Goal: Task Accomplishment & Management: Manage account settings

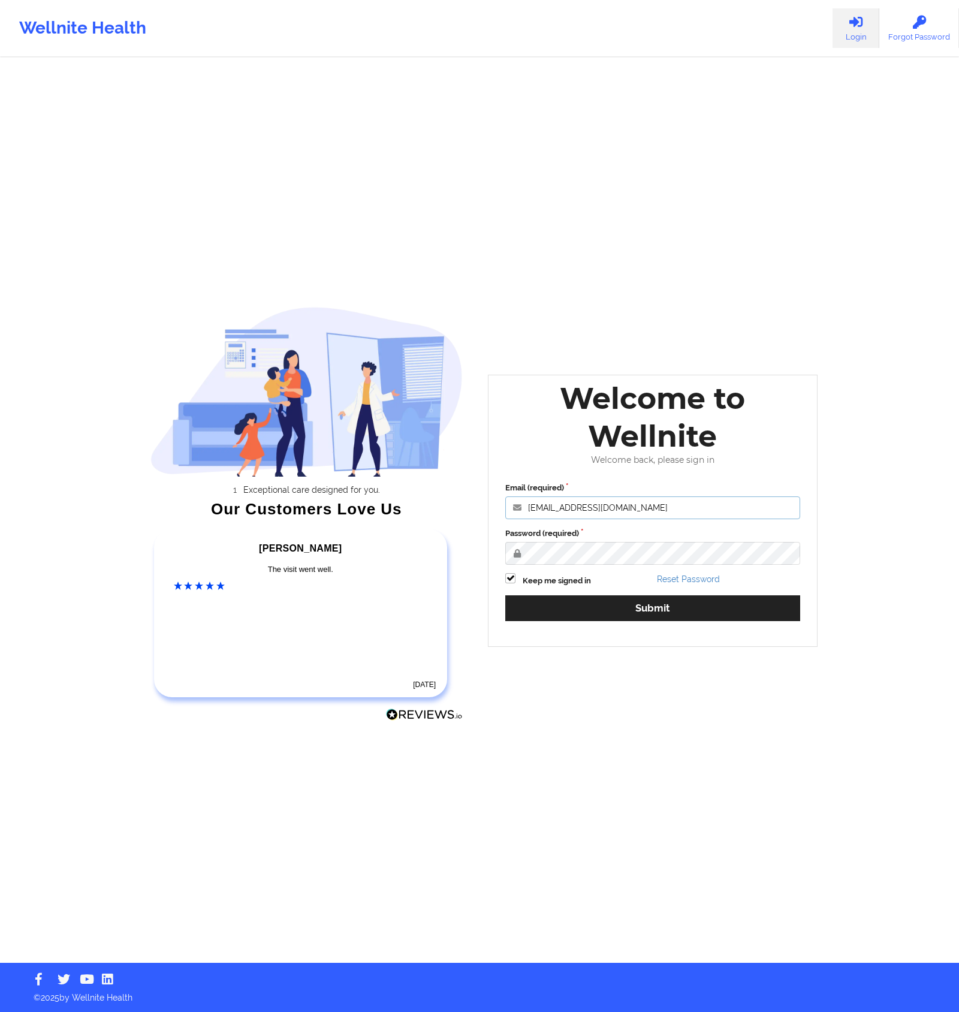
drag, startPoint x: 652, startPoint y: 500, endPoint x: 680, endPoint y: 509, distance: 29.6
click at [680, 509] on input "[EMAIL_ADDRESS][DOMAIN_NAME]" at bounding box center [652, 507] width 295 height 23
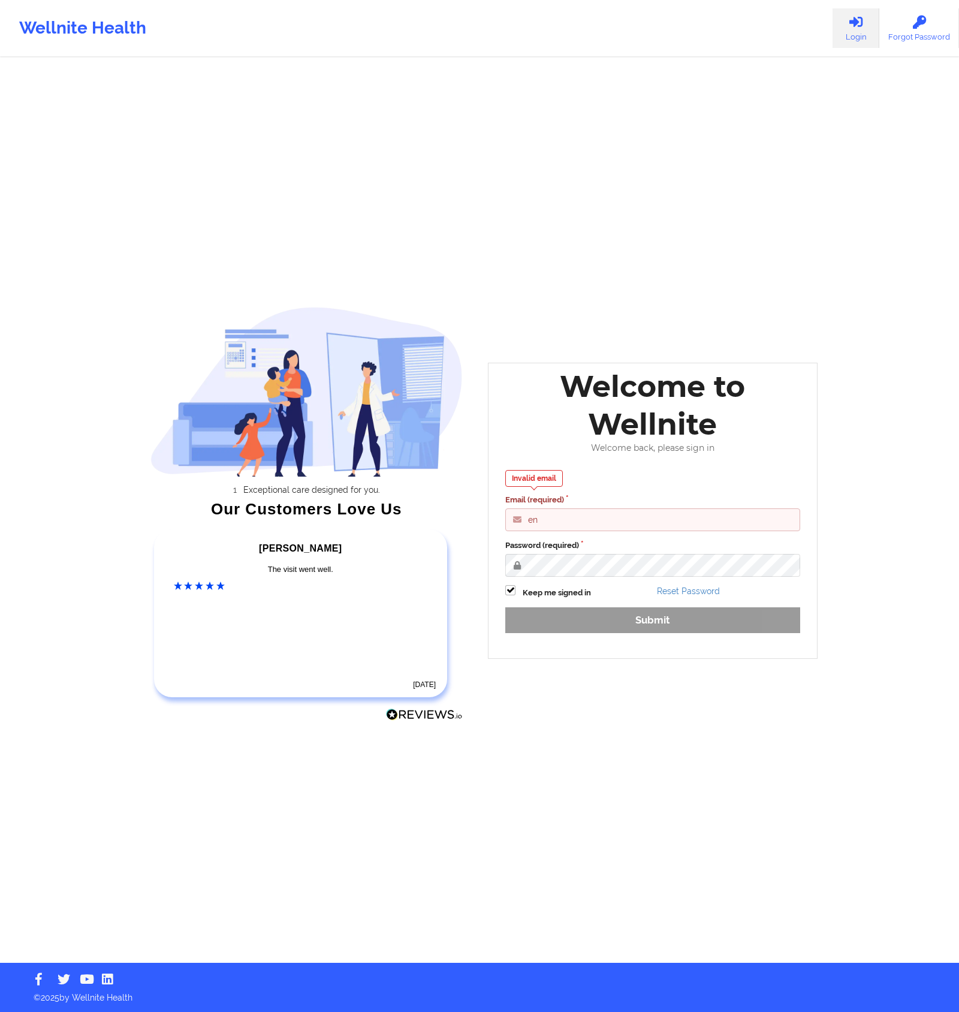
type input "[EMAIL_ADDRESS][DOMAIN_NAME]"
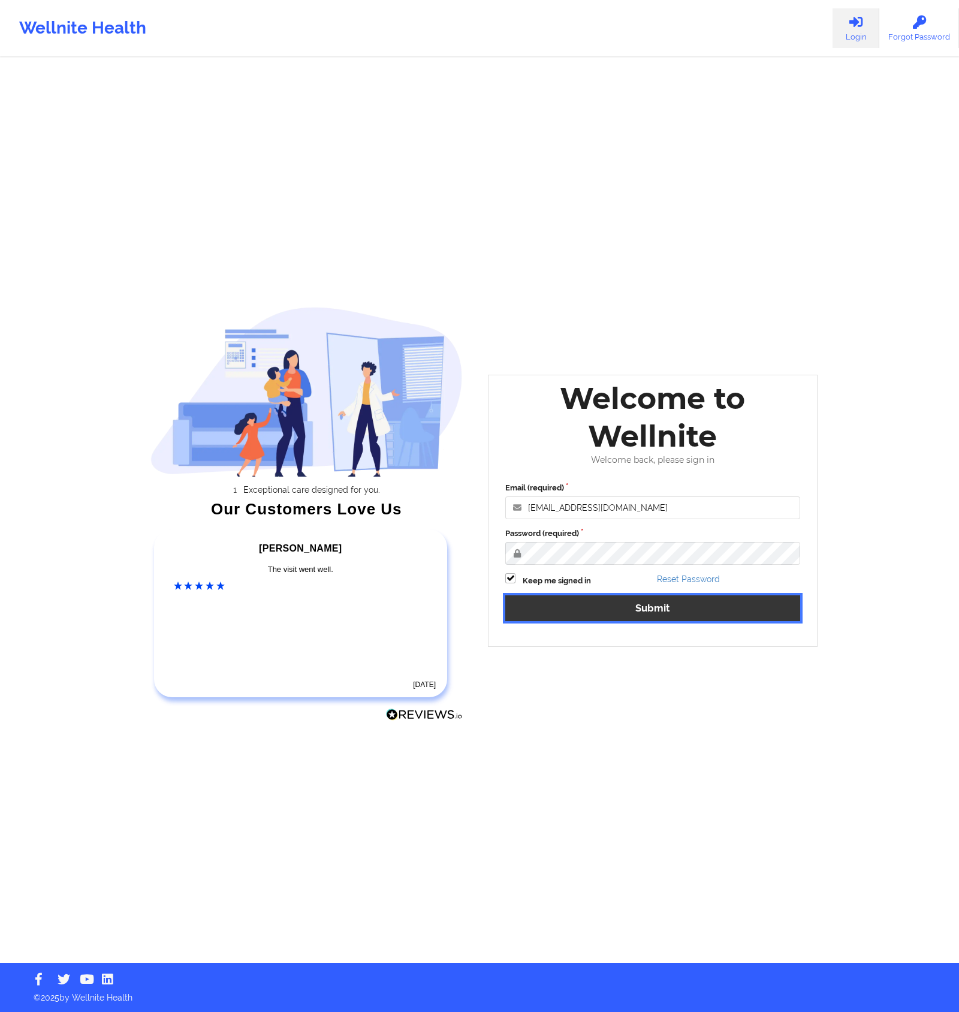
click at [673, 604] on button "Submit" at bounding box center [652, 608] width 295 height 26
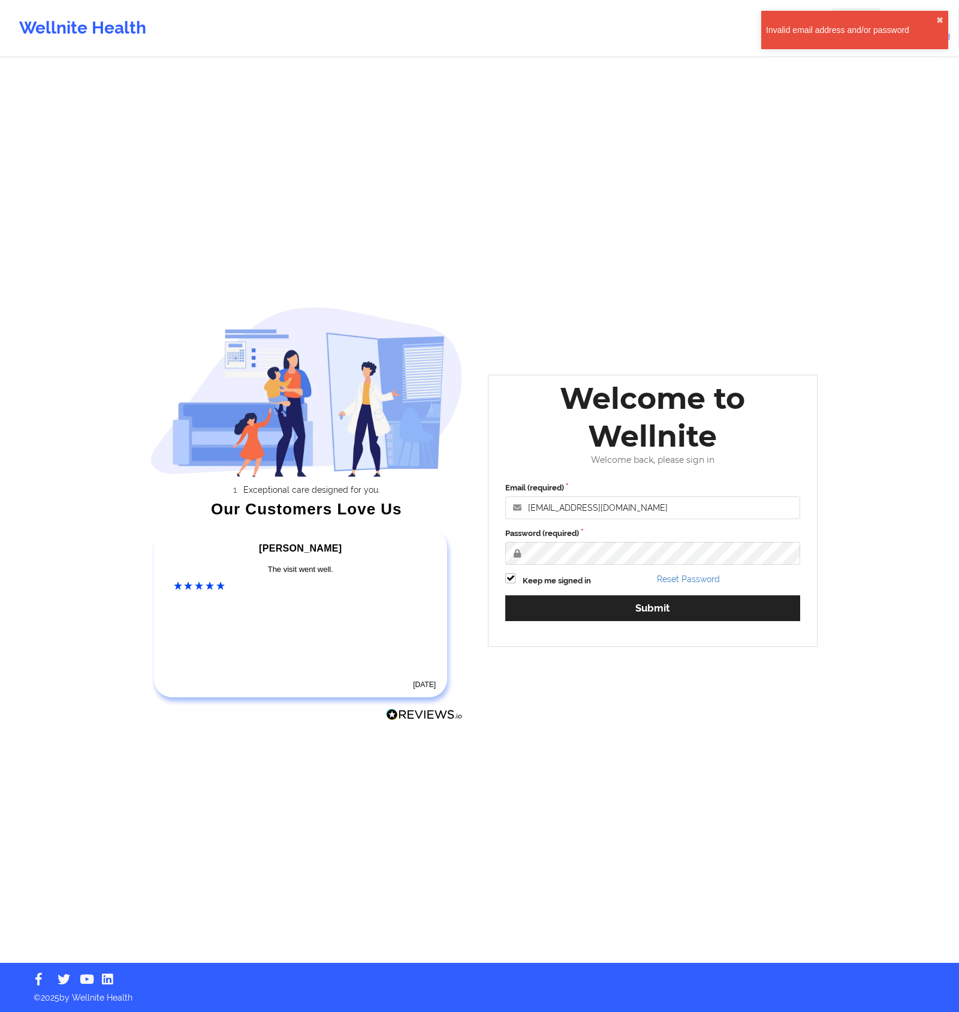
click at [647, 570] on div "Email (required) [EMAIL_ADDRESS][DOMAIN_NAME] Password (required) Keep me signe…" at bounding box center [653, 556] width 312 height 164
click at [503, 541] on div "Email (required) [EMAIL_ADDRESS][DOMAIN_NAME] Password (required) Keep me signe…" at bounding box center [653, 556] width 312 height 164
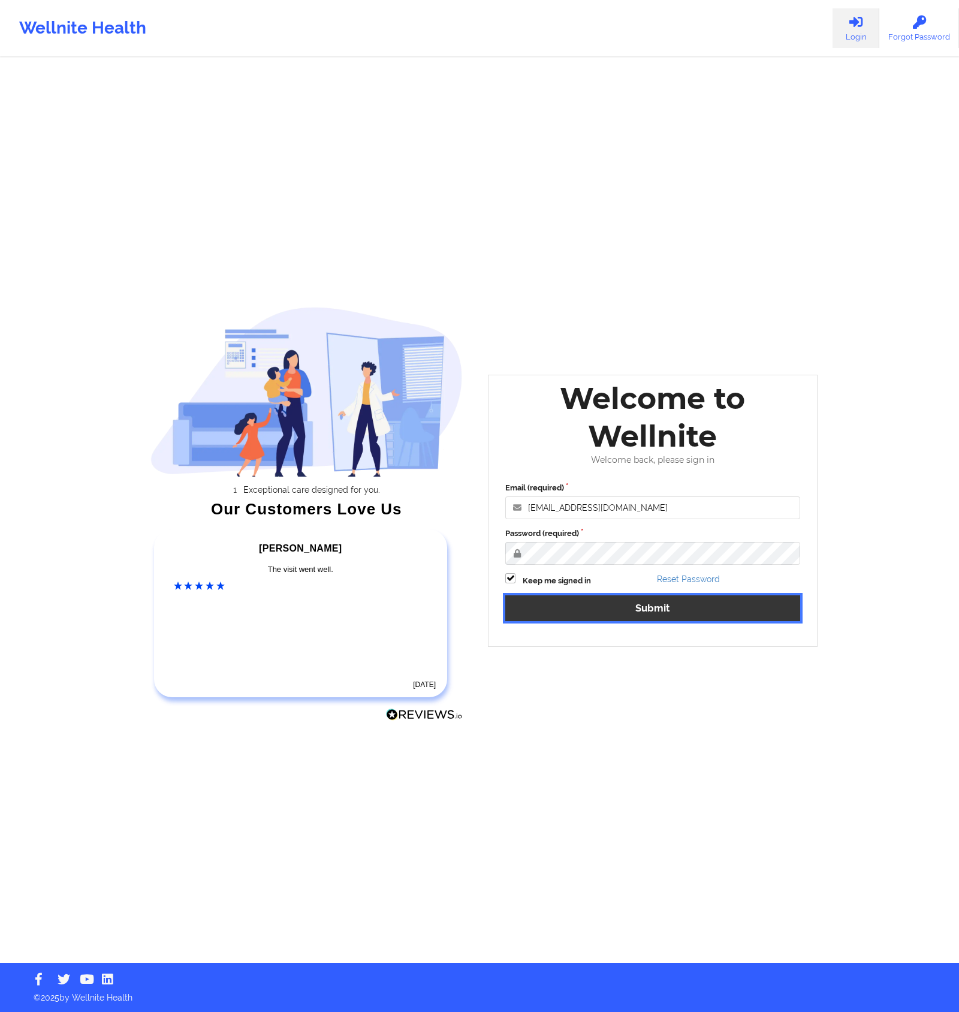
drag, startPoint x: 560, startPoint y: 613, endPoint x: 592, endPoint y: 612, distance: 32.4
click at [532, 603] on button "Submit" at bounding box center [652, 608] width 295 height 26
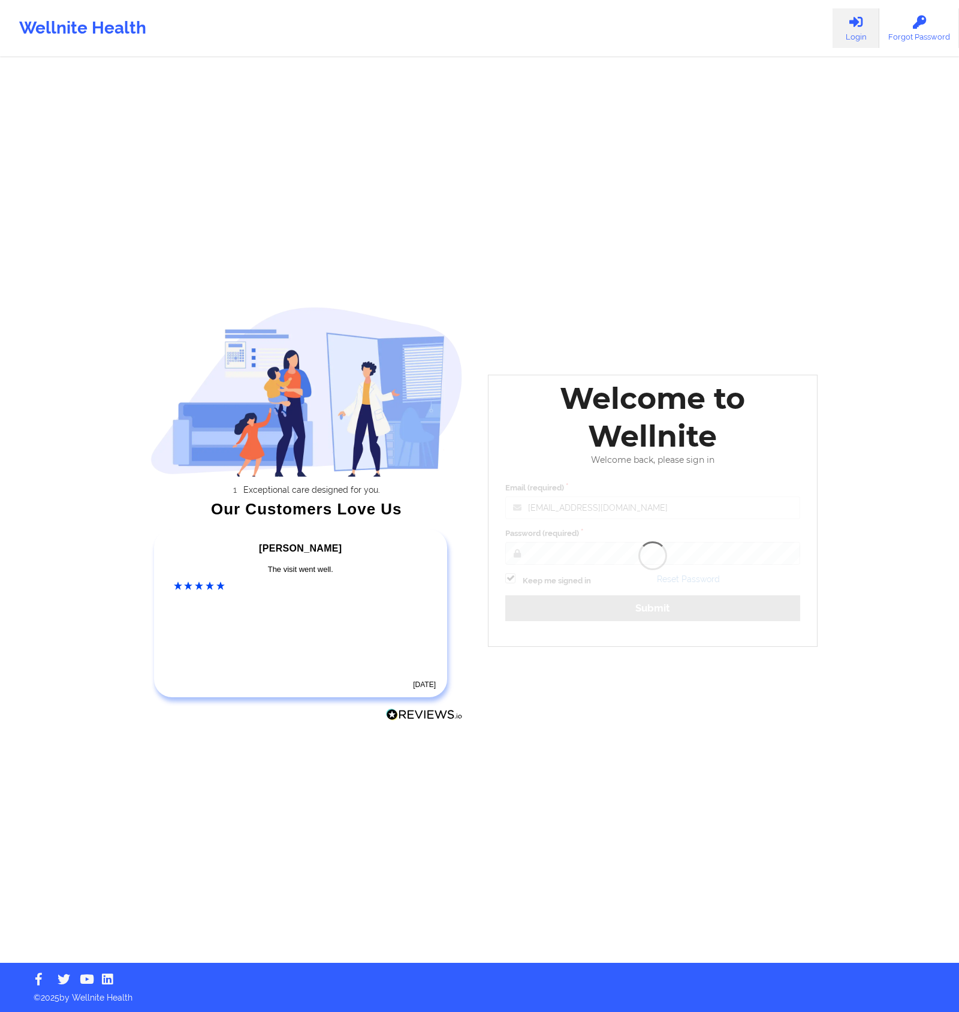
click at [595, 612] on div "Welcome to Wellnite Welcome back, please sign in Email (required) [EMAIL_ADDRES…" at bounding box center [653, 511] width 330 height 272
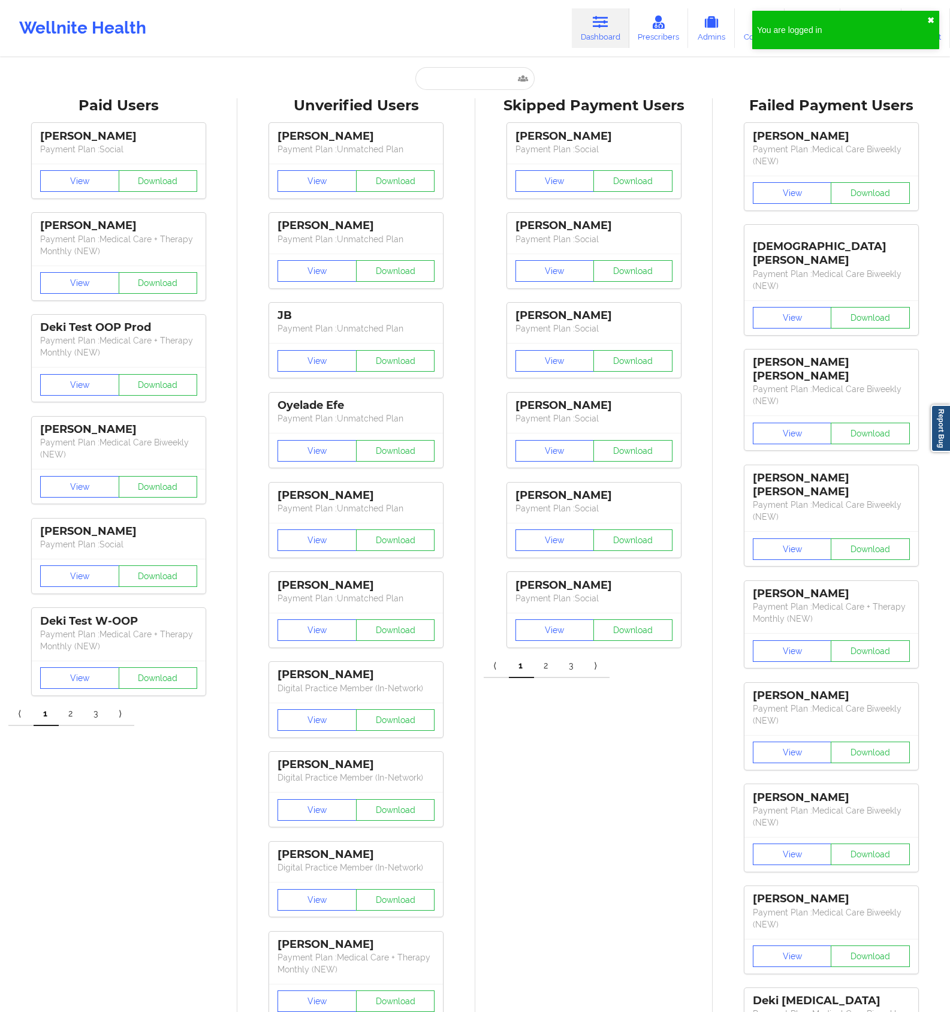
click at [932, 20] on button "✖︎" at bounding box center [930, 21] width 7 height 10
click at [799, 29] on link "Therapists" at bounding box center [813, 28] width 56 height 40
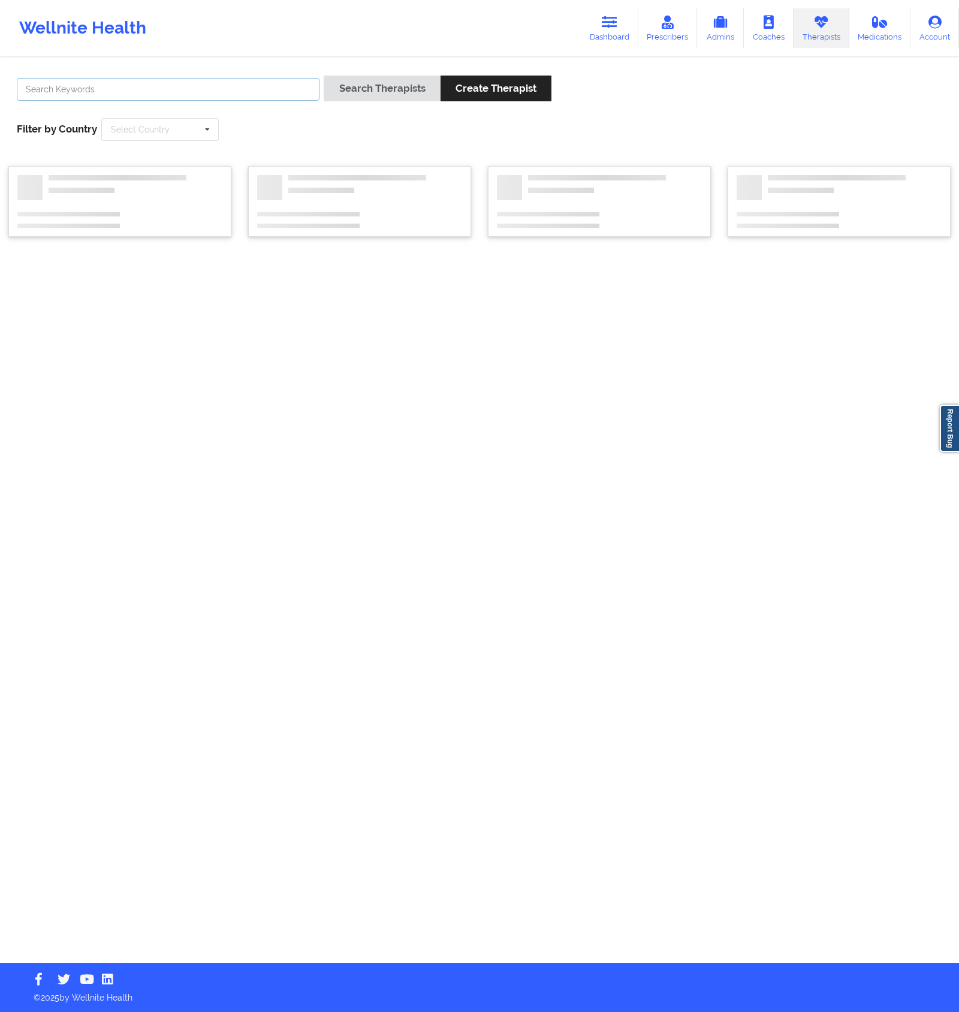
click at [240, 90] on input "text" at bounding box center [168, 89] width 303 height 23
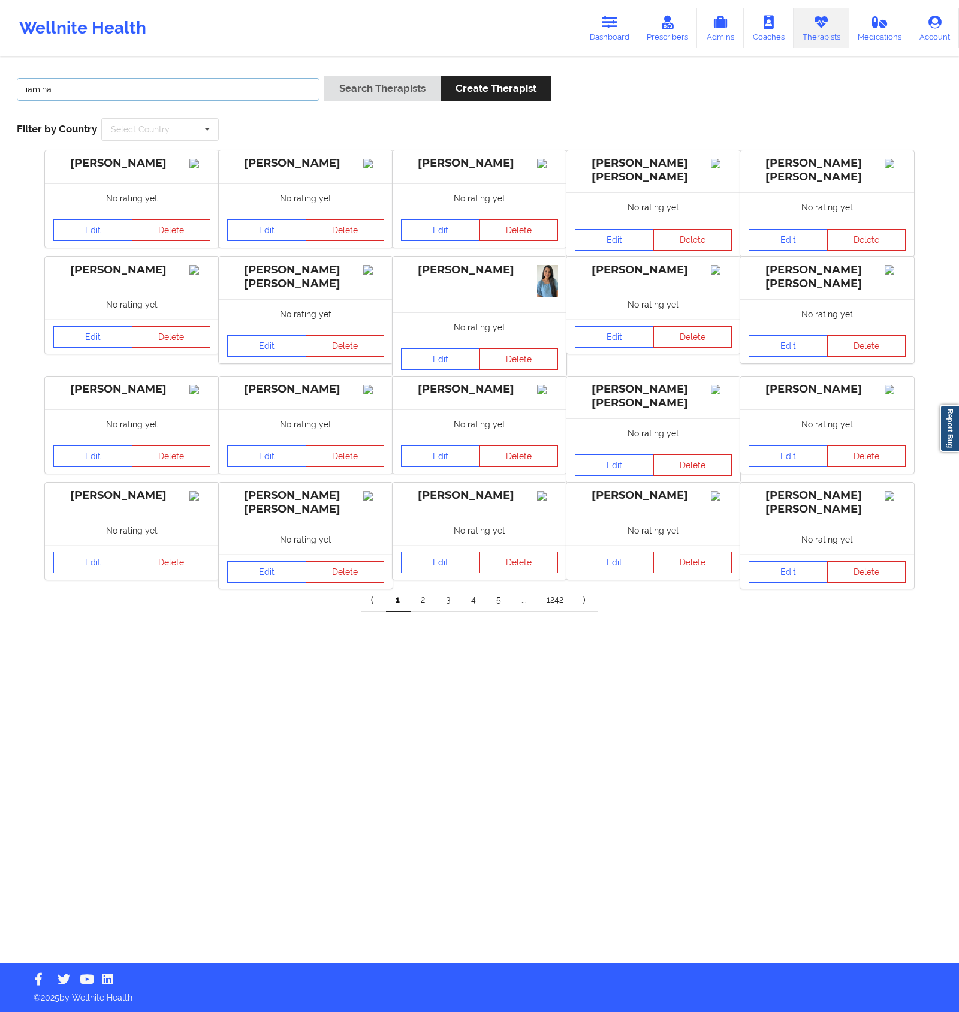
type input "iamina"
click at [324, 76] on button "Search Therapists" at bounding box center [382, 89] width 116 height 26
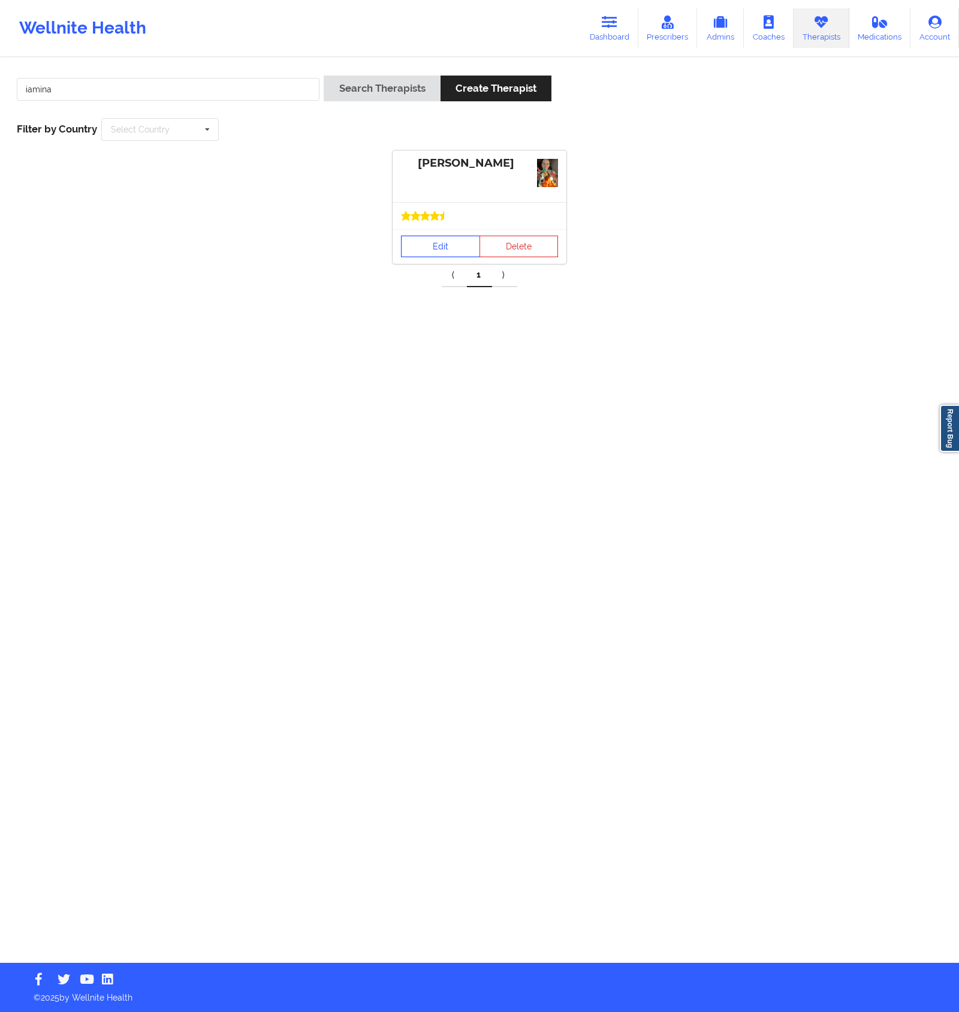
click at [421, 240] on link "Edit" at bounding box center [440, 247] width 79 height 22
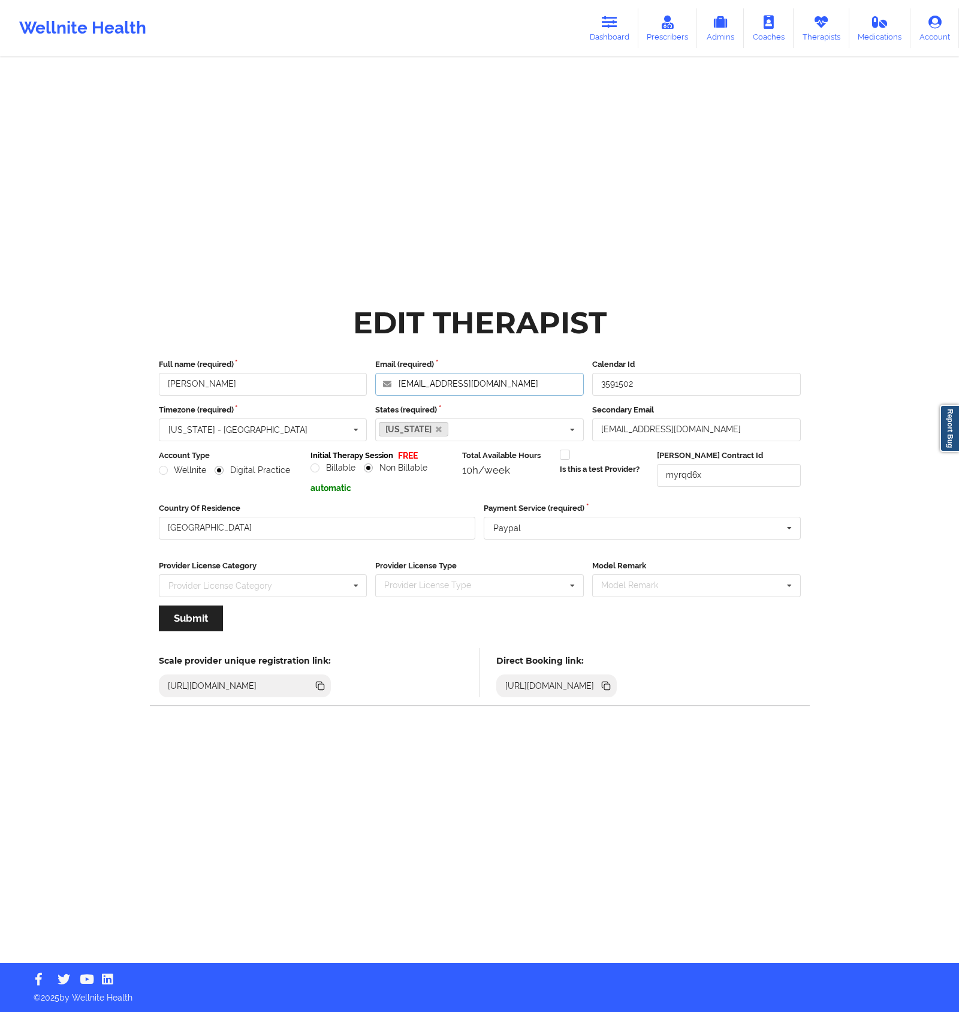
click at [543, 390] on input "[EMAIL_ADDRESS][DOMAIN_NAME]" at bounding box center [479, 384] width 209 height 23
click at [543, 389] on input "[EMAIL_ADDRESS][DOMAIN_NAME]" at bounding box center [479, 384] width 209 height 23
drag, startPoint x: 542, startPoint y: 390, endPoint x: 411, endPoint y: 391, distance: 131.3
click at [411, 391] on input "[EMAIL_ADDRESS][DOMAIN_NAME]" at bounding box center [479, 384] width 209 height 23
drag, startPoint x: 625, startPoint y: 206, endPoint x: 645, endPoint y: 182, distance: 31.1
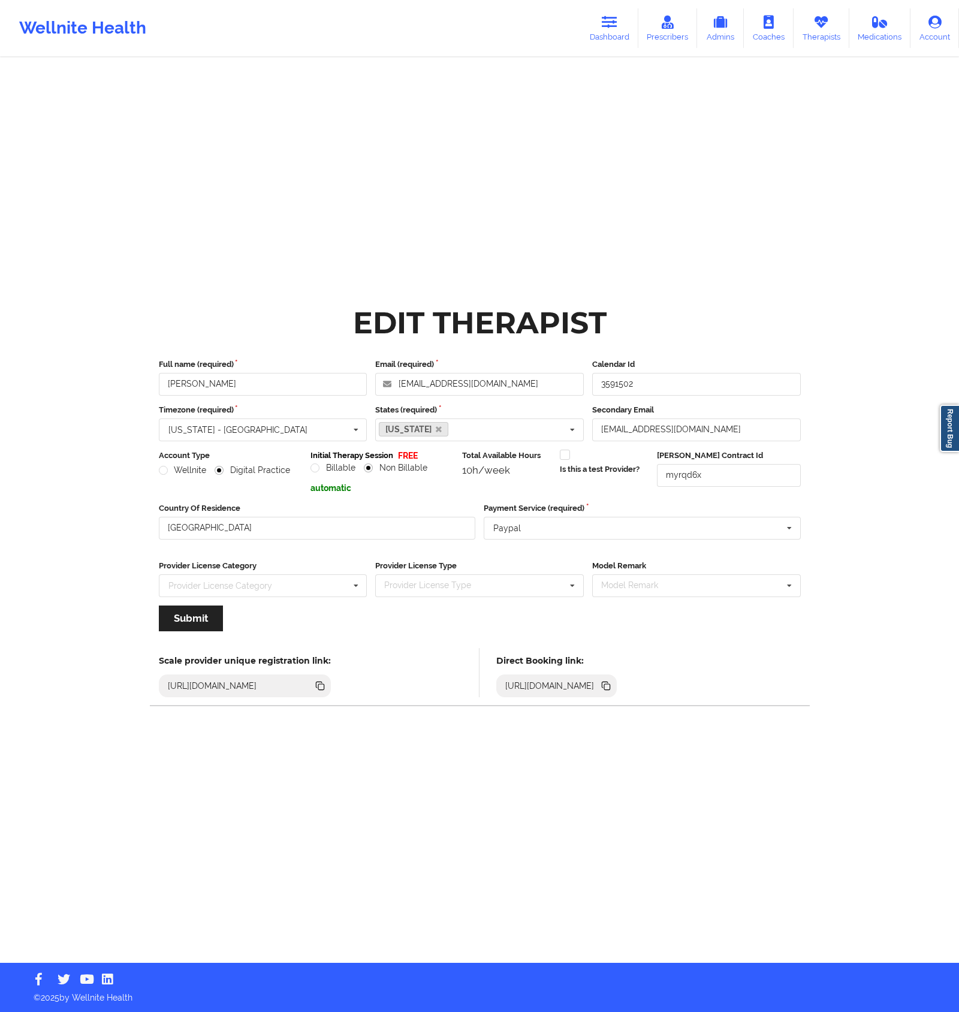
click at [625, 206] on div "Edit Therapist Full name (required) [PERSON_NAME] Email (required) [EMAIL_ADDRE…" at bounding box center [480, 481] width 692 height 963
